Goal: Contribute content: Contribute content

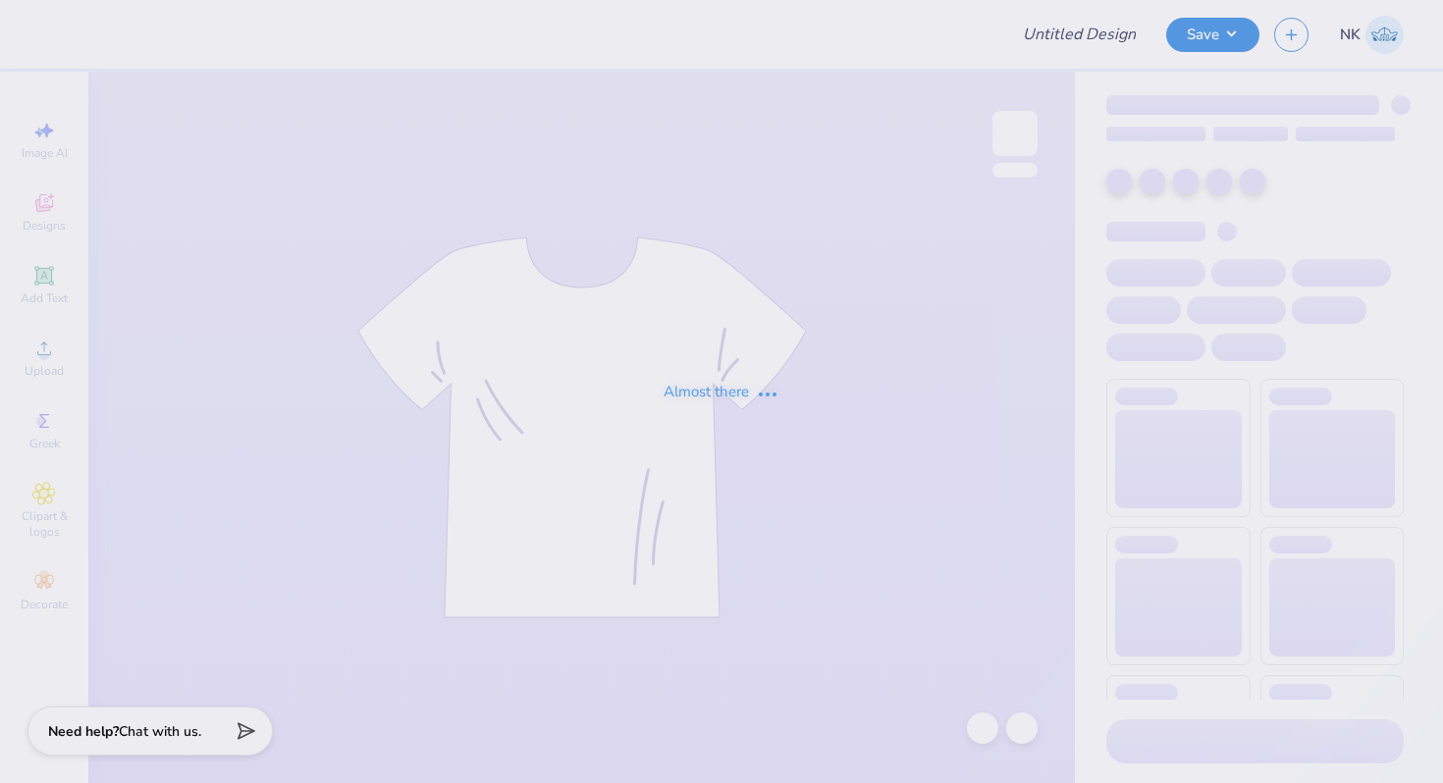
type input "MIT LABC Fall Merch Drop"
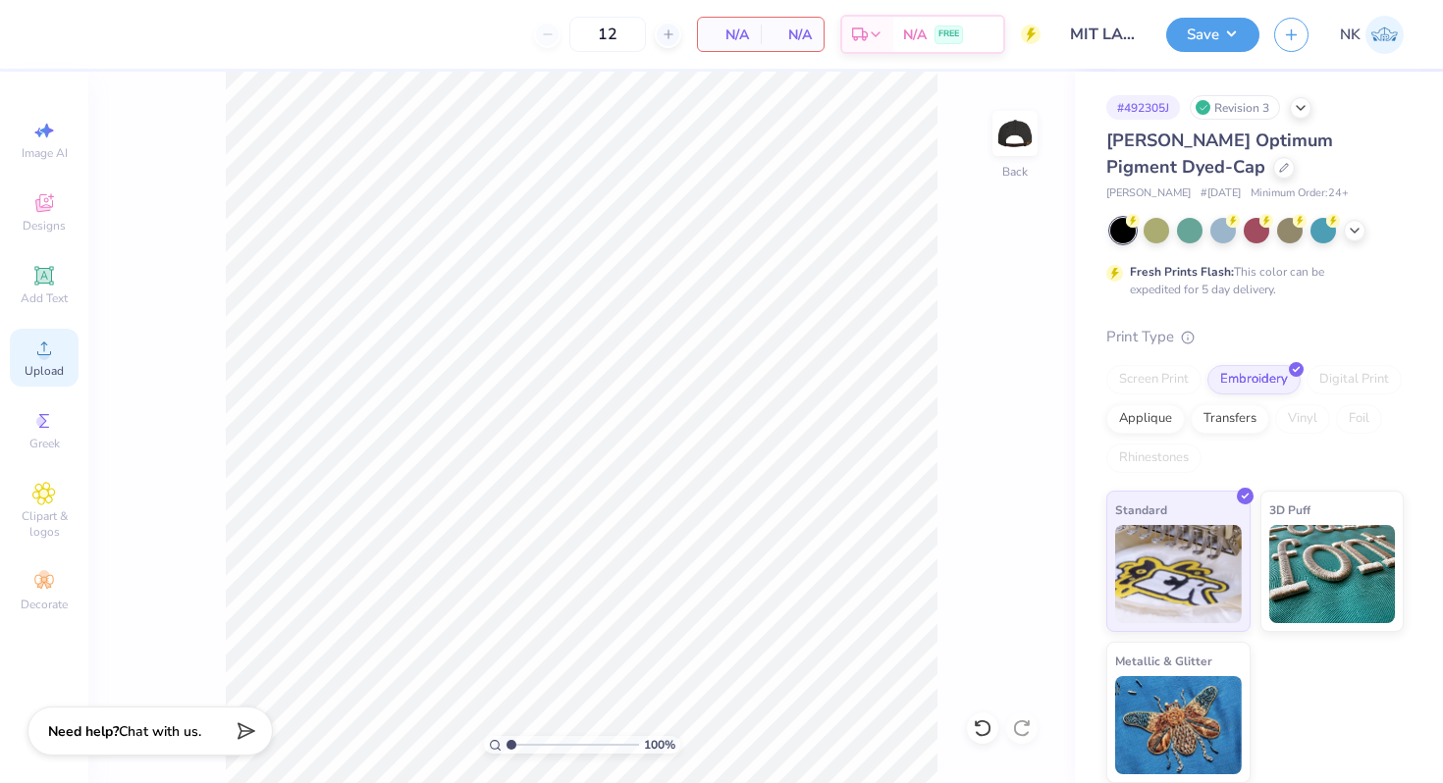
click at [42, 380] on div "Upload" at bounding box center [44, 358] width 69 height 58
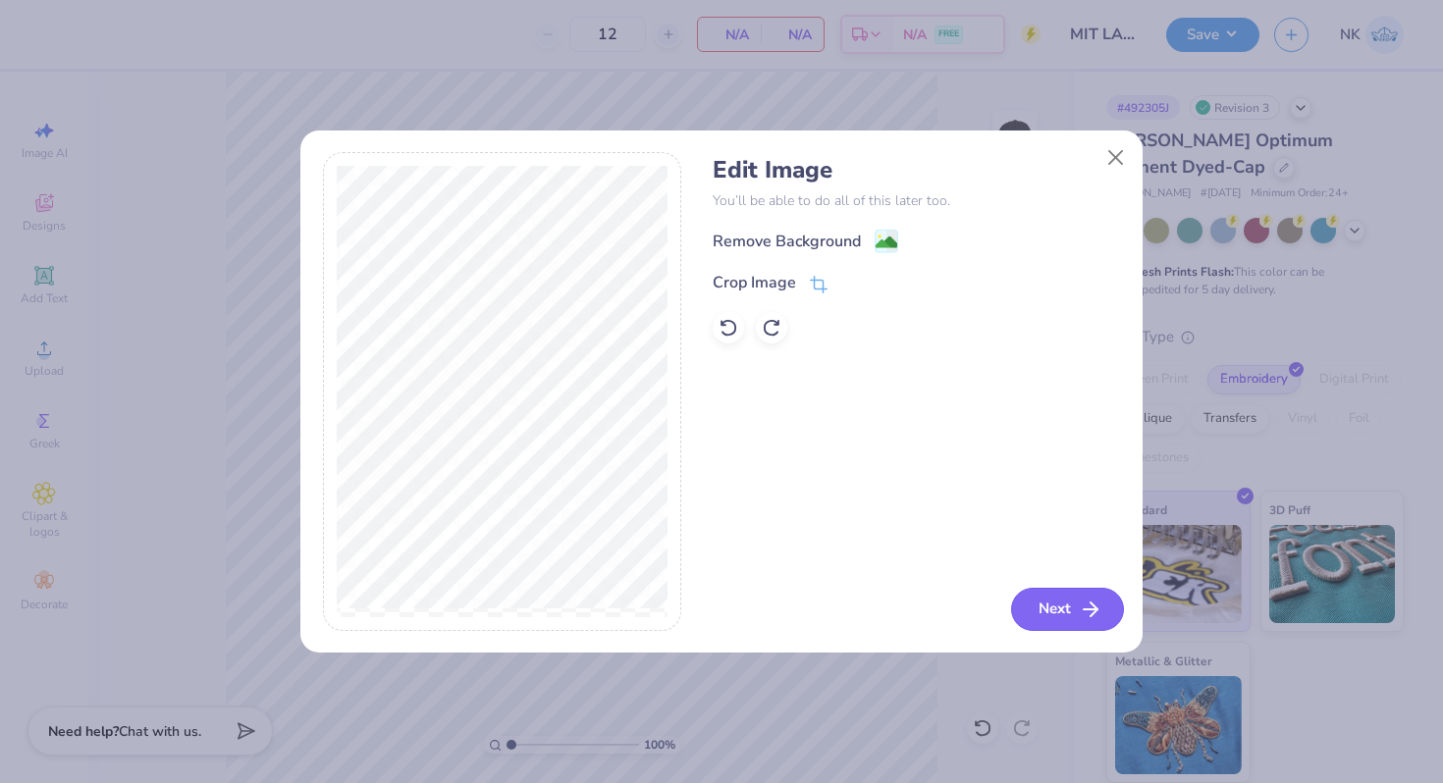
click at [1047, 609] on button "Next" at bounding box center [1067, 609] width 113 height 43
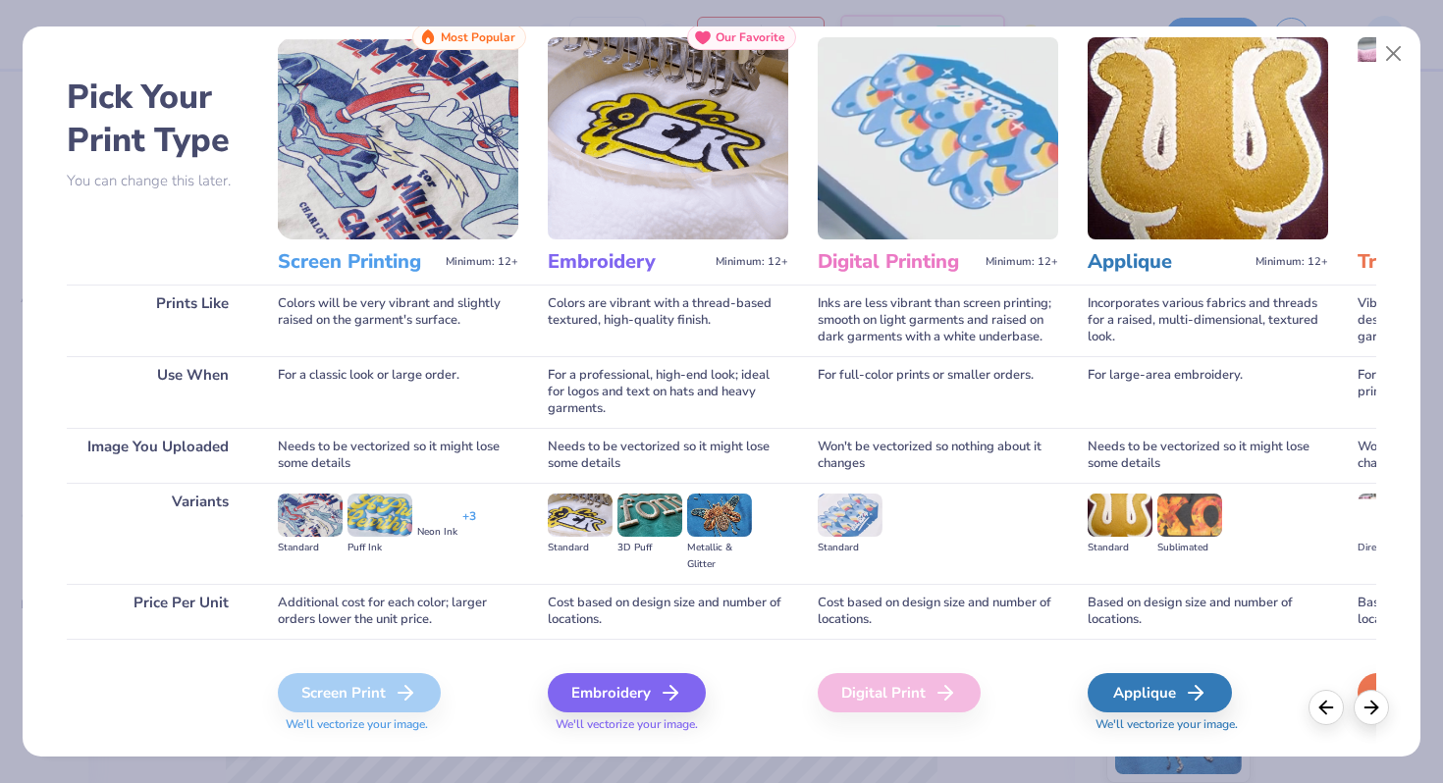
scroll to position [97, 0]
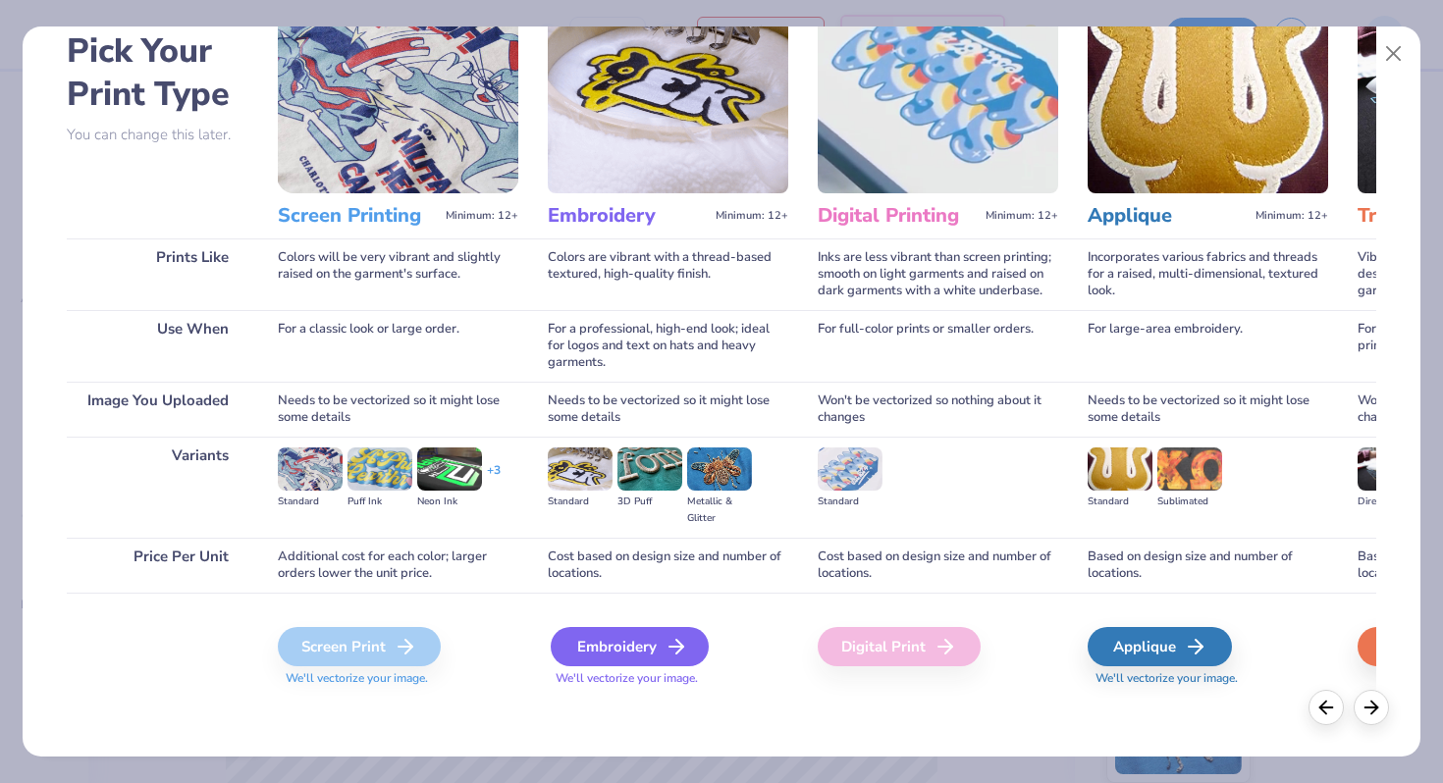
click at [660, 645] on div "Embroidery" at bounding box center [630, 646] width 158 height 39
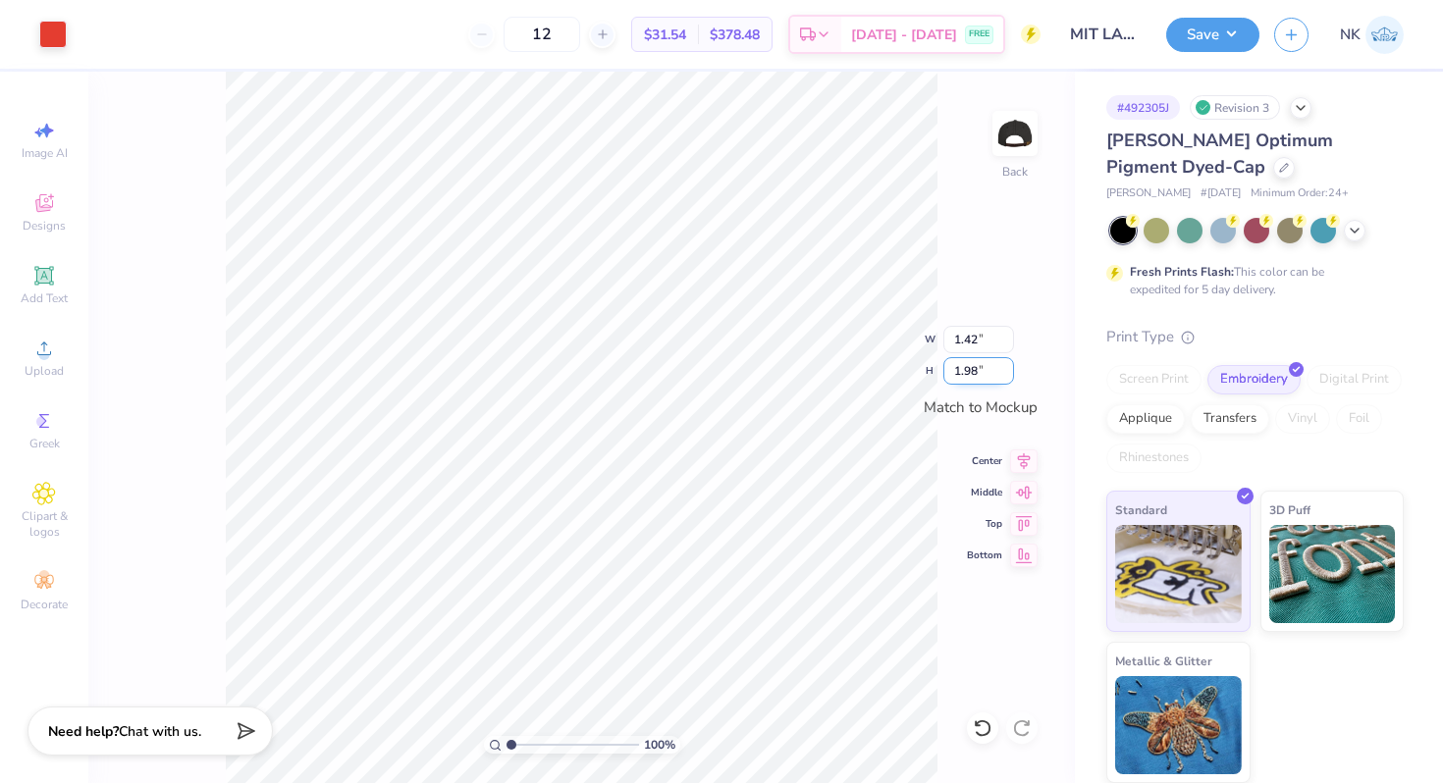
click at [969, 367] on input "1.98" at bounding box center [978, 370] width 71 height 27
click at [971, 335] on input "1.42" at bounding box center [978, 339] width 71 height 27
type input "1.43"
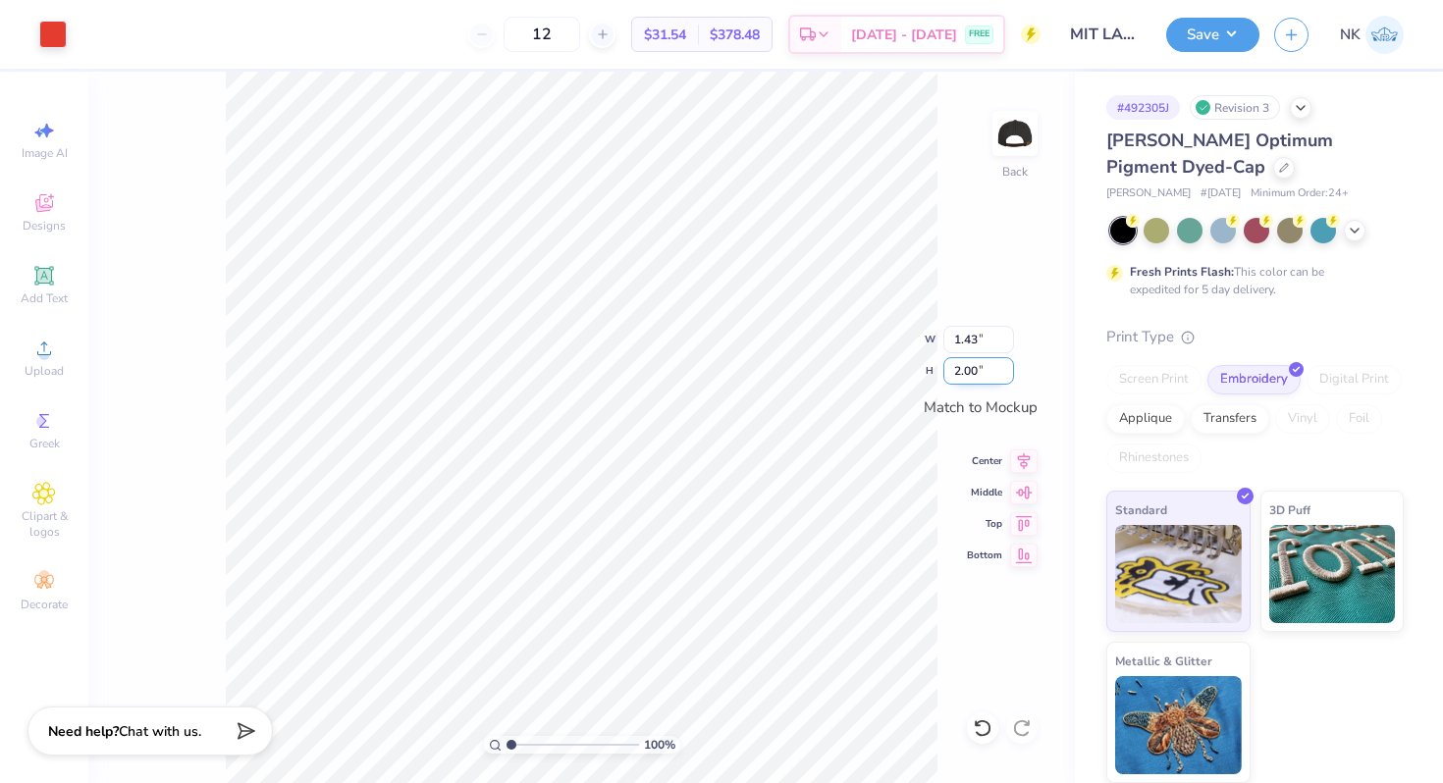
click at [961, 367] on input "2.00" at bounding box center [978, 370] width 71 height 27
type input "1.75"
type input "1.25"
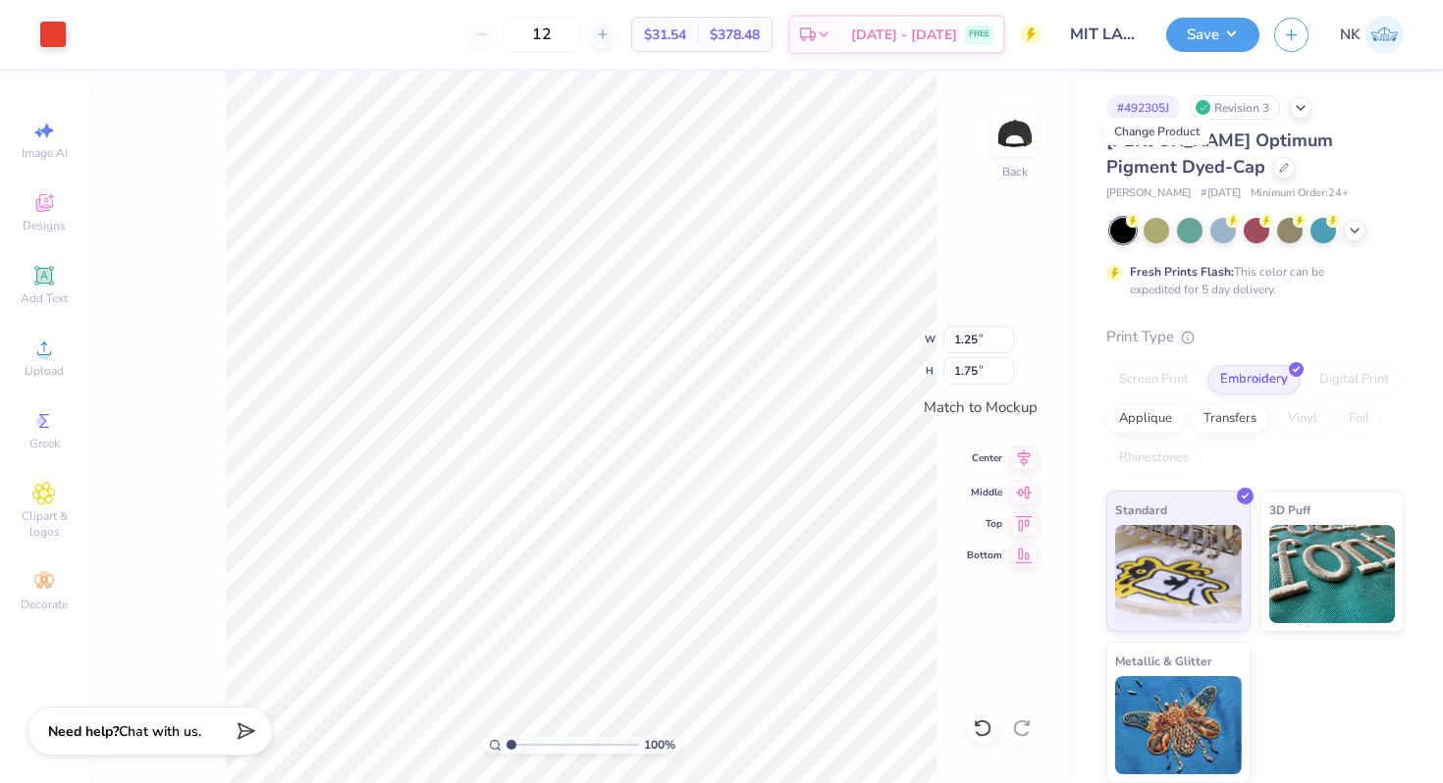
click at [1024, 455] on icon at bounding box center [1023, 458] width 27 height 24
click at [53, 34] on div at bounding box center [52, 32] width 27 height 27
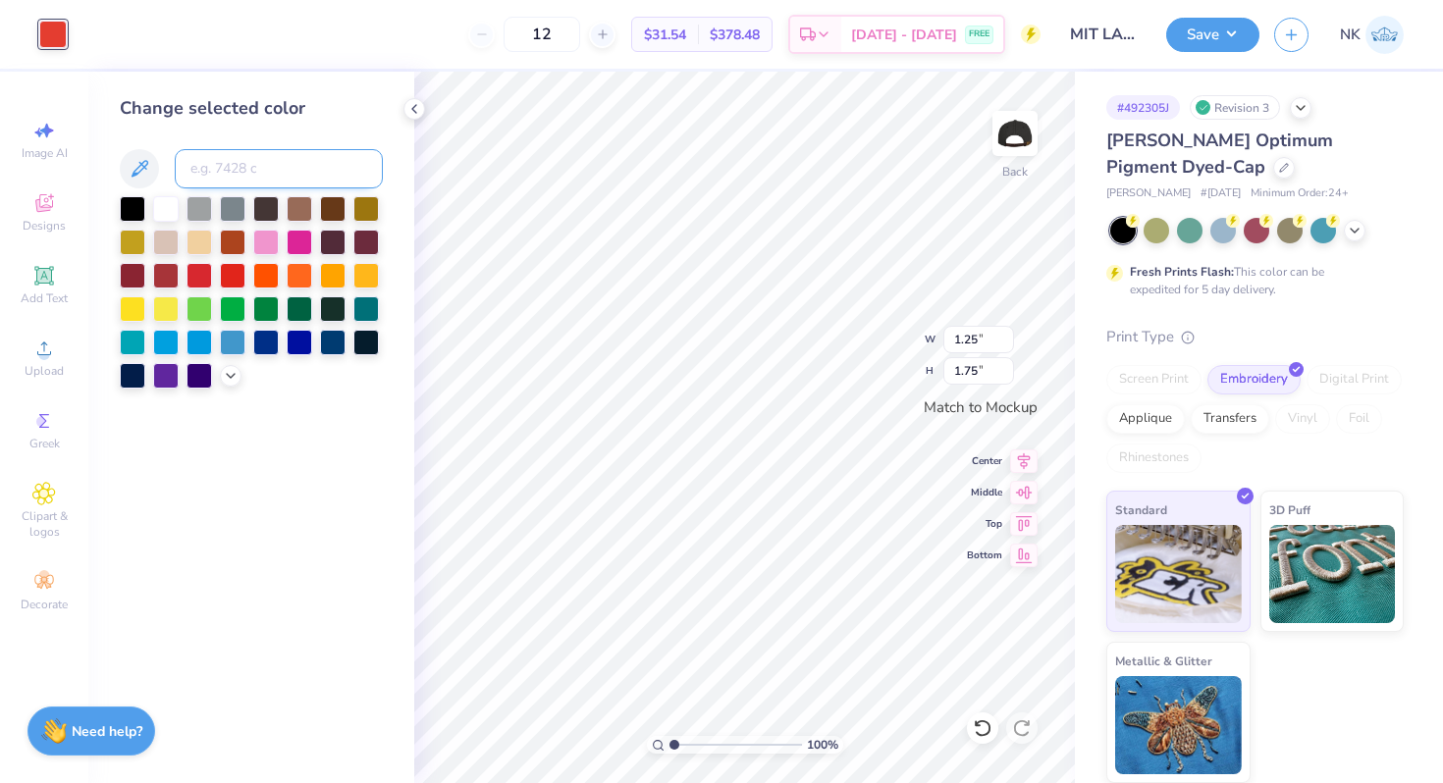
click at [248, 174] on input at bounding box center [279, 168] width 208 height 39
type input "485"
click at [1225, 29] on button "Save" at bounding box center [1212, 32] width 93 height 34
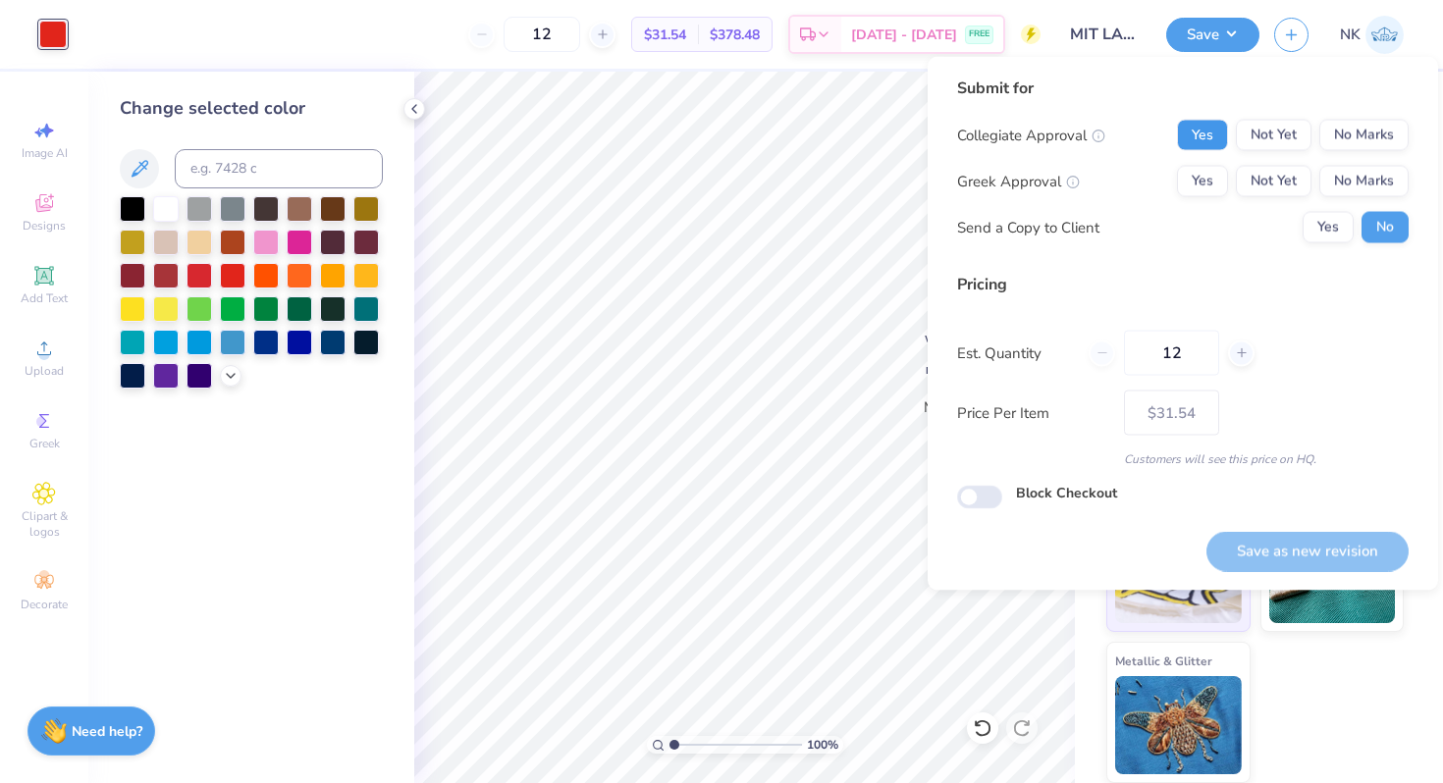
click at [1183, 133] on button "Yes" at bounding box center [1202, 135] width 51 height 31
click at [1323, 161] on div "Collegiate Approval Yes Not Yet No Marks Greek Approval Yes Not Yet No Marks Se…" at bounding box center [1182, 182] width 451 height 124
click at [1328, 175] on button "No Marks" at bounding box center [1363, 181] width 89 height 31
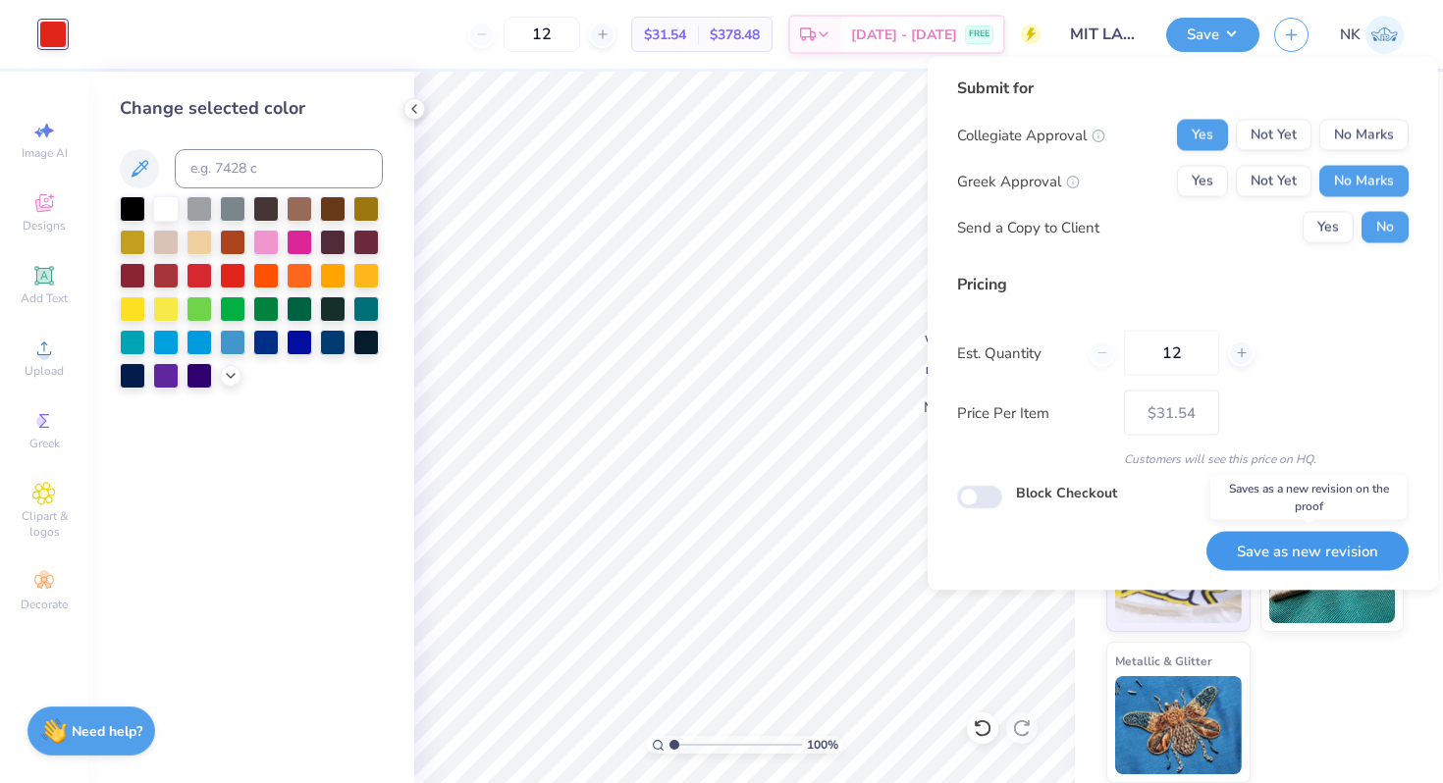
click at [1310, 551] on button "Save as new revision" at bounding box center [1307, 551] width 202 height 40
type input "– –"
